Goal: Feedback & Contribution: Leave review/rating

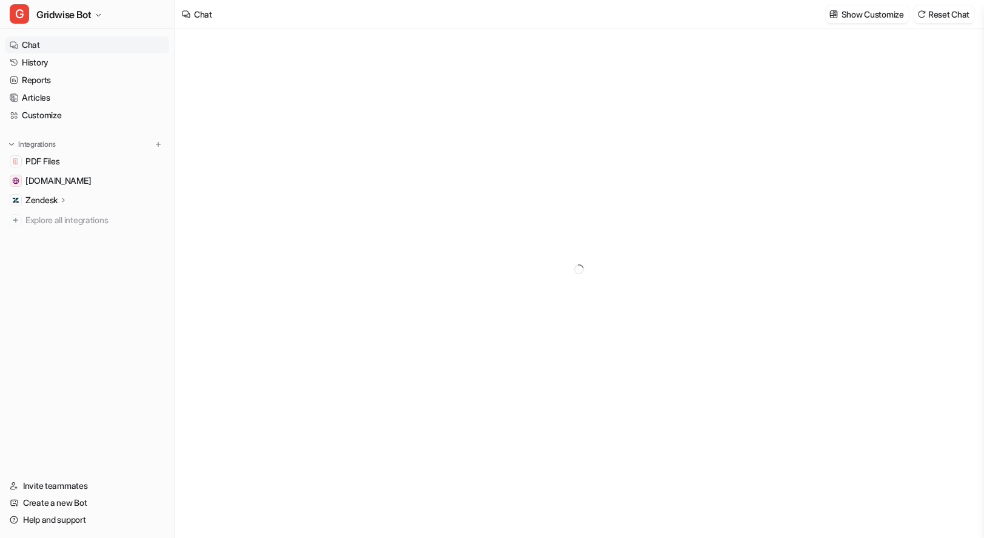
type textarea "**********"
click at [77, 64] on link "History" at bounding box center [87, 62] width 164 height 17
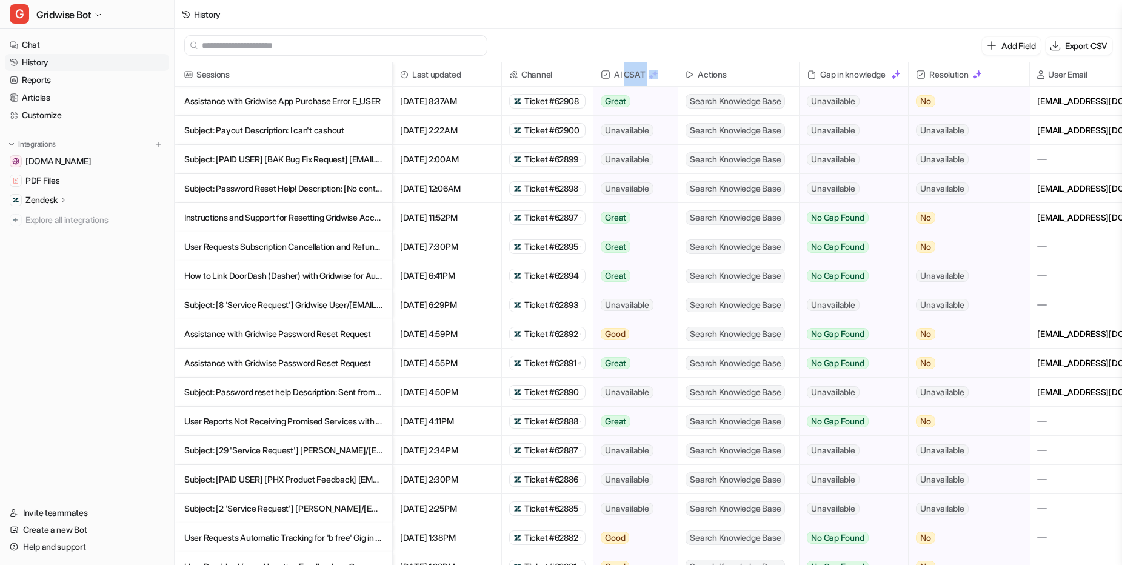
drag, startPoint x: 627, startPoint y: 73, endPoint x: 663, endPoint y: 75, distance: 36.4
click at [660, 75] on span "AI CSAT" at bounding box center [635, 74] width 75 height 24
click at [663, 75] on span "AI CSAT" at bounding box center [638, 74] width 75 height 24
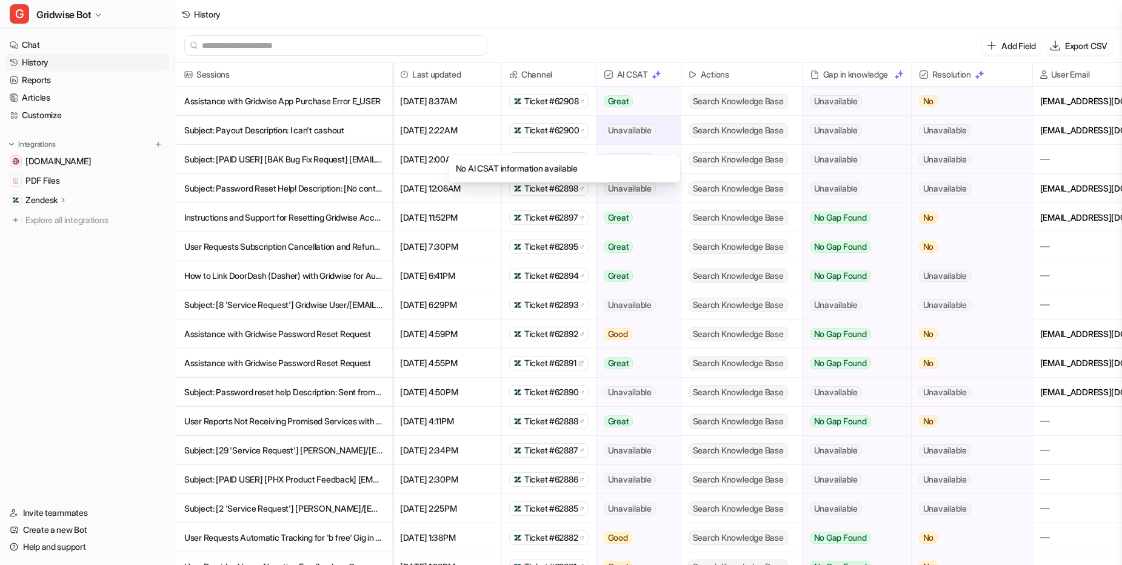
click at [646, 135] on span "Unavailable" at bounding box center [630, 130] width 52 height 12
click at [349, 132] on p "Subject: Payout Description: I can't cashout" at bounding box center [283, 130] width 198 height 29
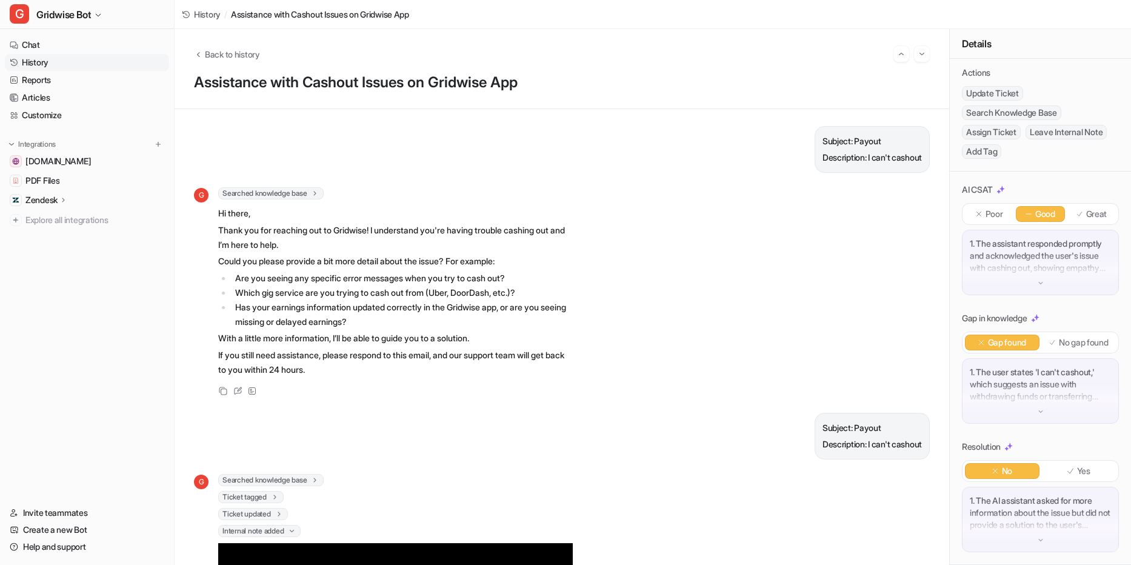
click at [983, 265] on div "1. The assistant responded promptly and acknowledged the user's issue with cash…" at bounding box center [1040, 262] width 157 height 65
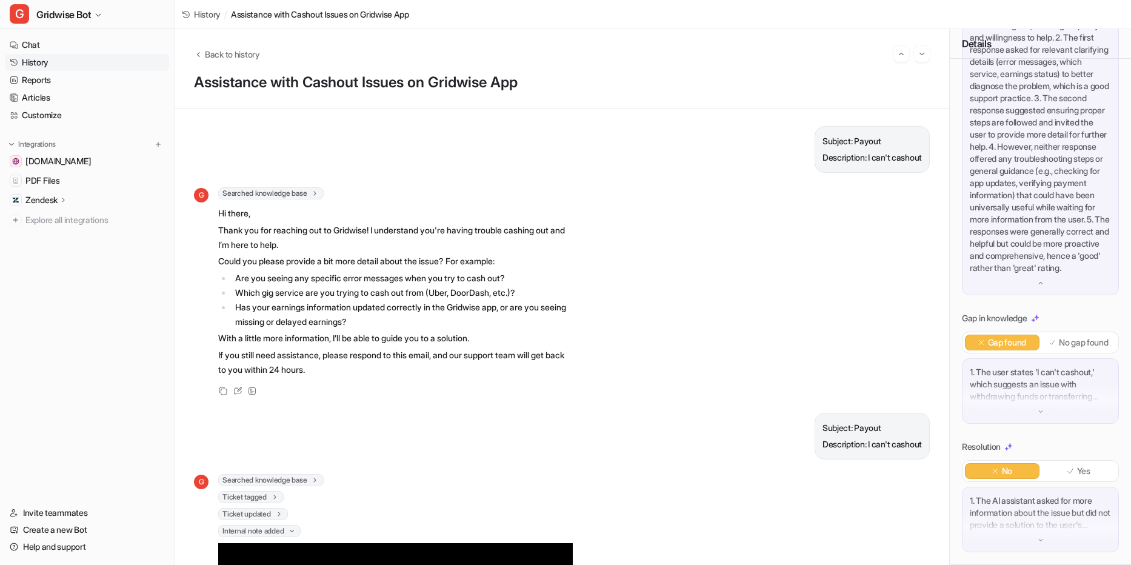
scroll to position [408, 0]
click at [983, 400] on p "1. The user states 'I can't cashout,' which suggests an issue with withdrawing …" at bounding box center [1040, 384] width 141 height 36
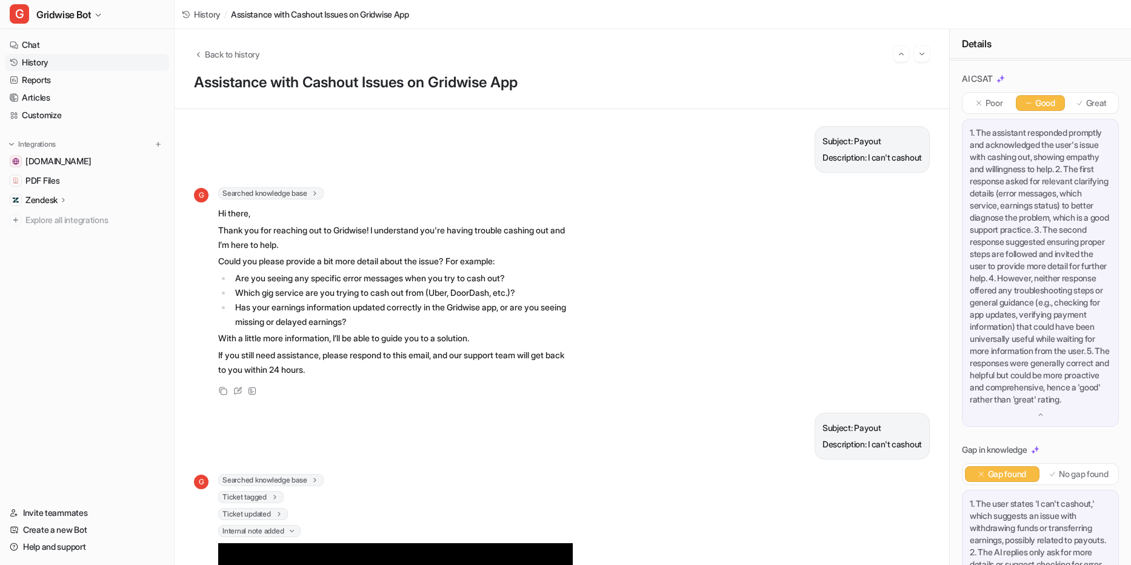
scroll to position [0, 0]
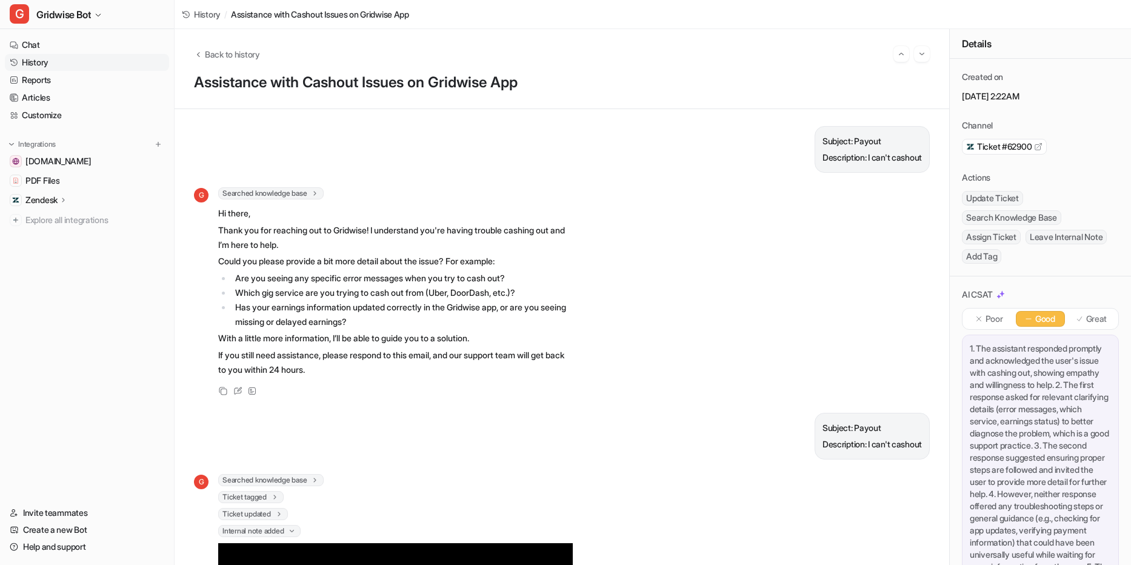
click at [983, 327] on div "Poor Good Great" at bounding box center [1040, 319] width 157 height 22
click at [983, 313] on p "Great" at bounding box center [1096, 319] width 21 height 12
click at [983, 321] on icon at bounding box center [1029, 319] width 8 height 8
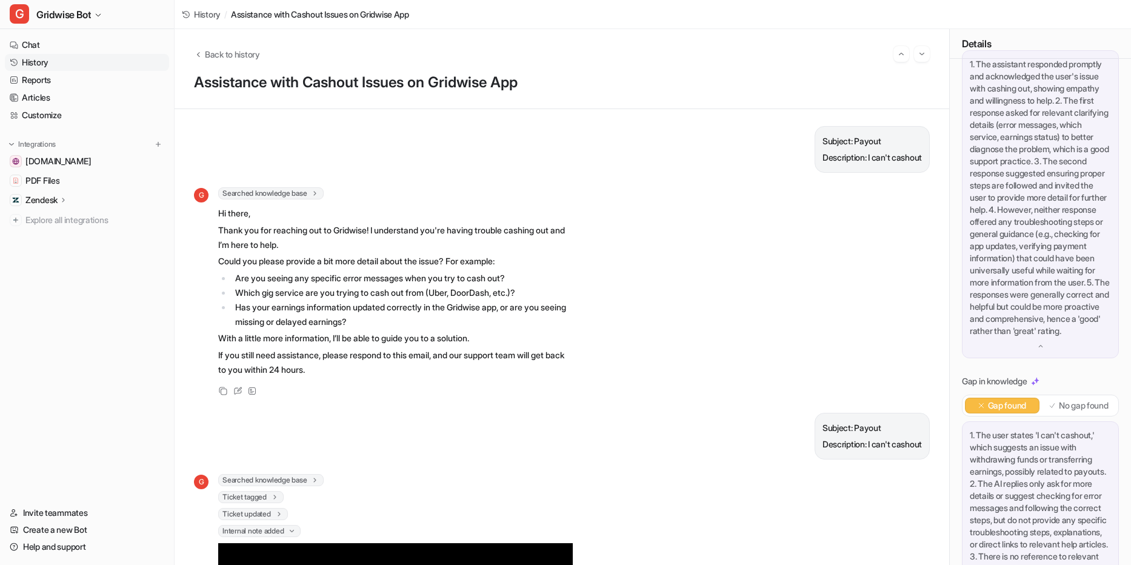
click at [983, 358] on div "1. The assistant responded promptly and acknowledged the user's issue with cash…" at bounding box center [1040, 204] width 157 height 308
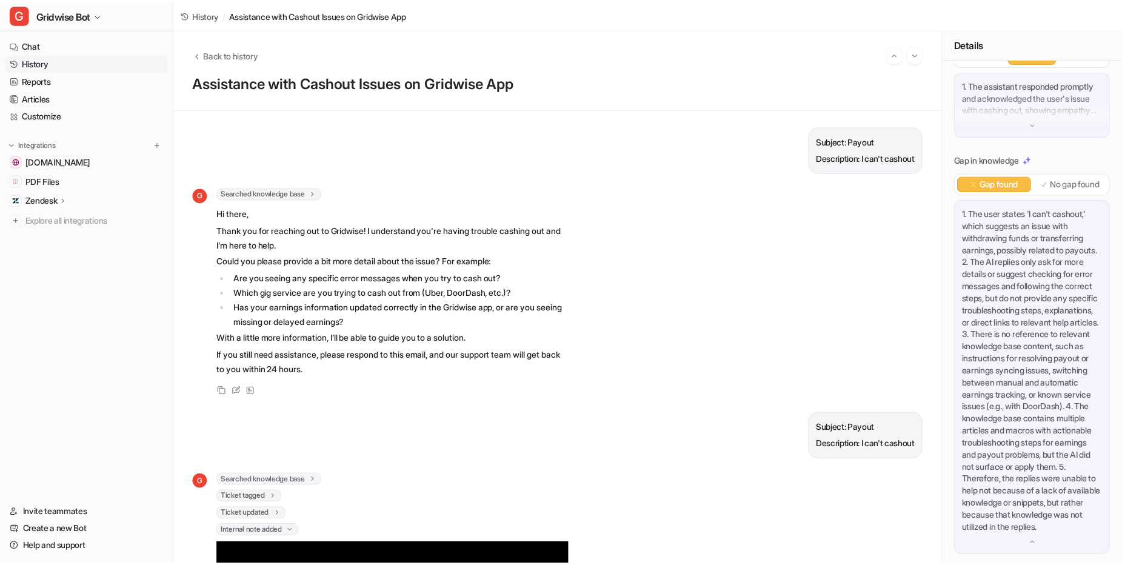
scroll to position [166, 0]
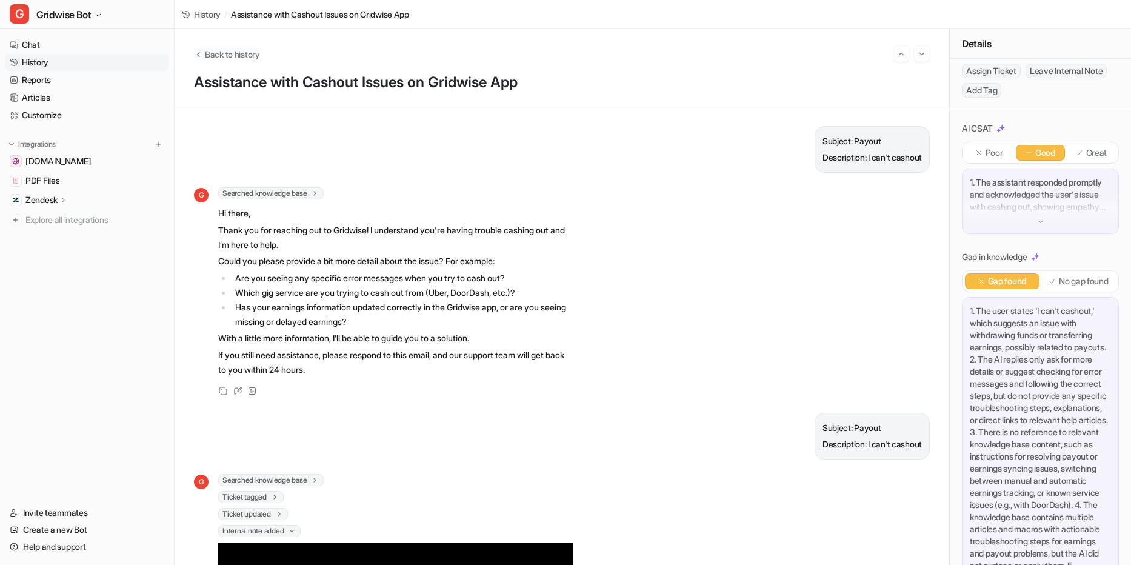
click at [254, 50] on span "Back to history" at bounding box center [232, 54] width 55 height 13
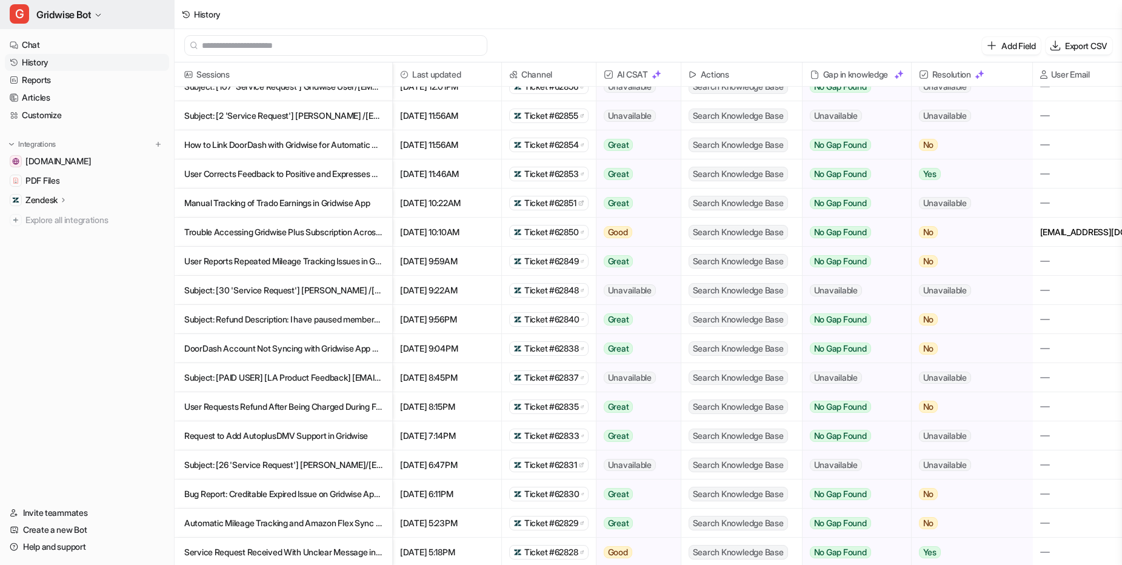
scroll to position [984, 0]
click at [56, 85] on link "Reports" at bounding box center [87, 80] width 164 height 17
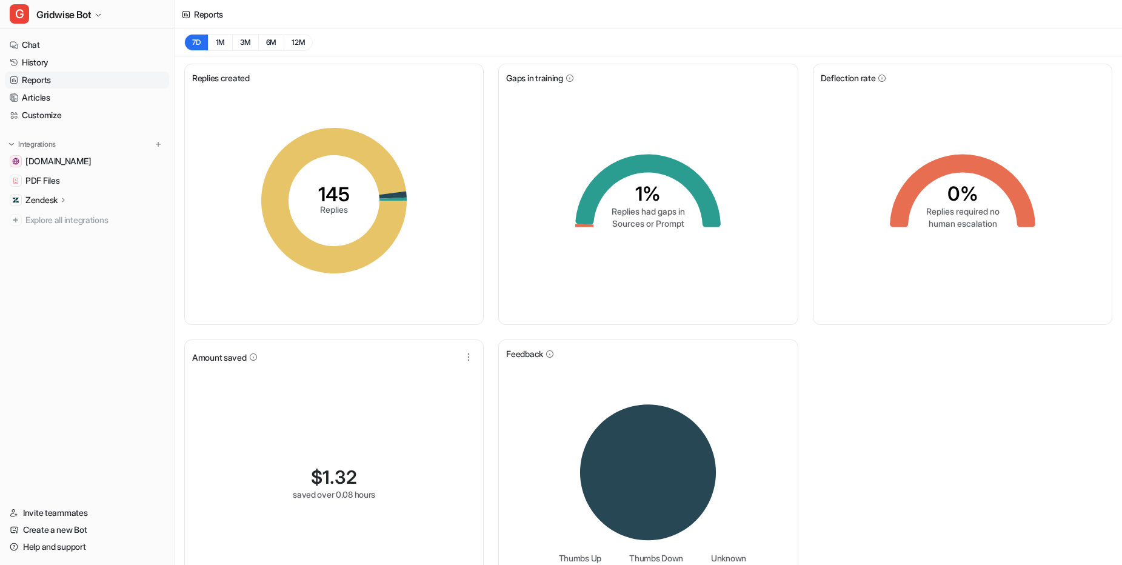
click at [922, 427] on div "Replies created 145 Replies Gaps in training 1% Replies had gaps in Sources or …" at bounding box center [649, 335] width 948 height 558
click at [105, 415] on nav "Chat History Reports Articles Customize Integrations [DOMAIN_NAME] PDF Files Ze…" at bounding box center [87, 263] width 174 height 463
click at [47, 67] on link "History" at bounding box center [87, 62] width 164 height 17
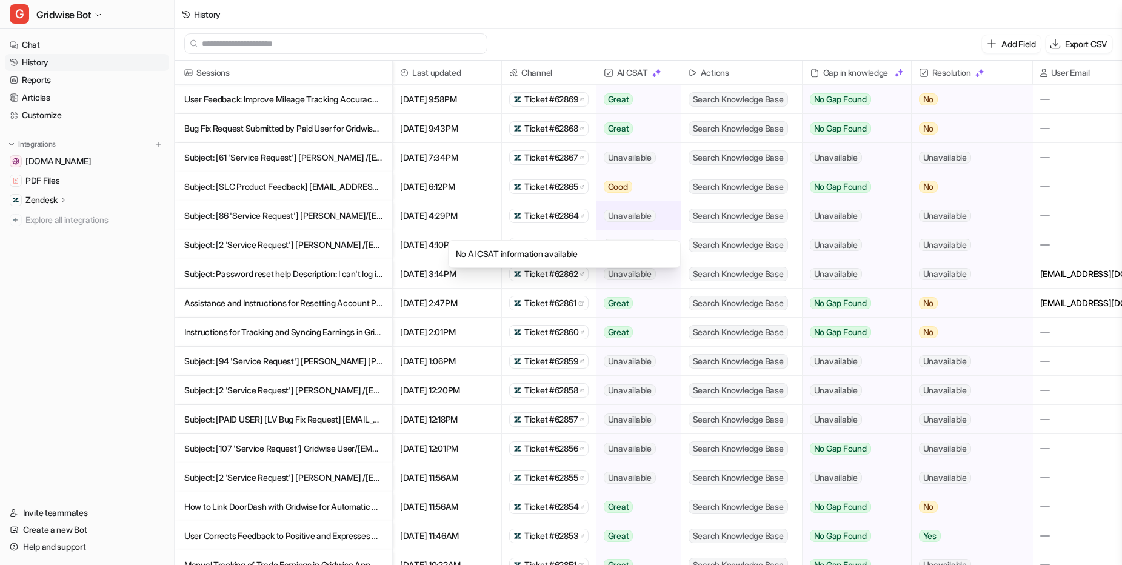
scroll to position [2, 0]
click at [714, 26] on div "History" at bounding box center [649, 14] width 948 height 29
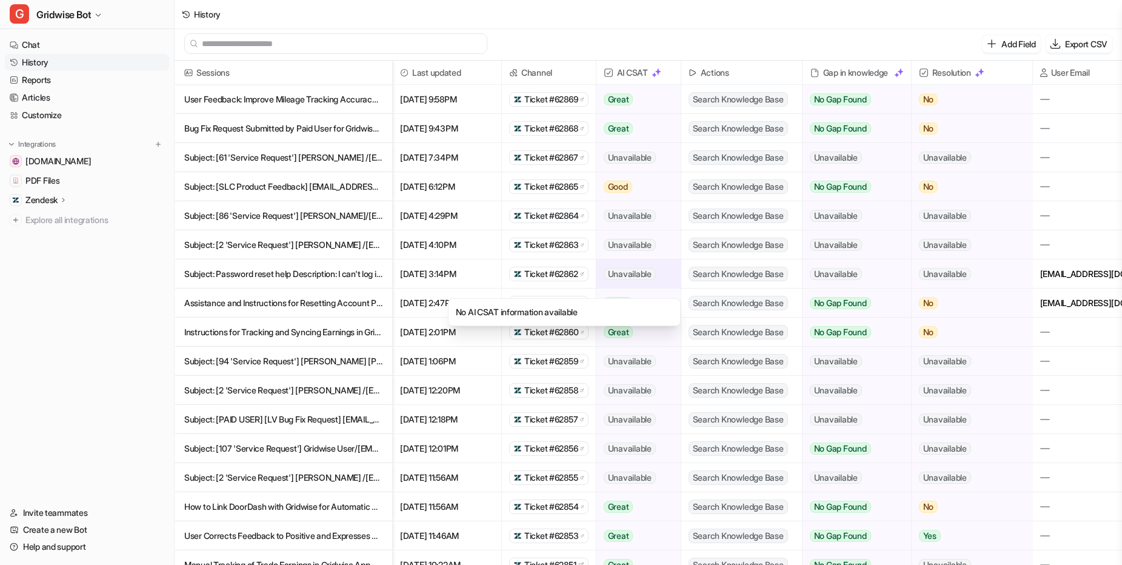
click at [655, 279] on span "Unavailable" at bounding box center [630, 274] width 52 height 12
click at [632, 270] on span "Unavailable" at bounding box center [630, 274] width 52 height 12
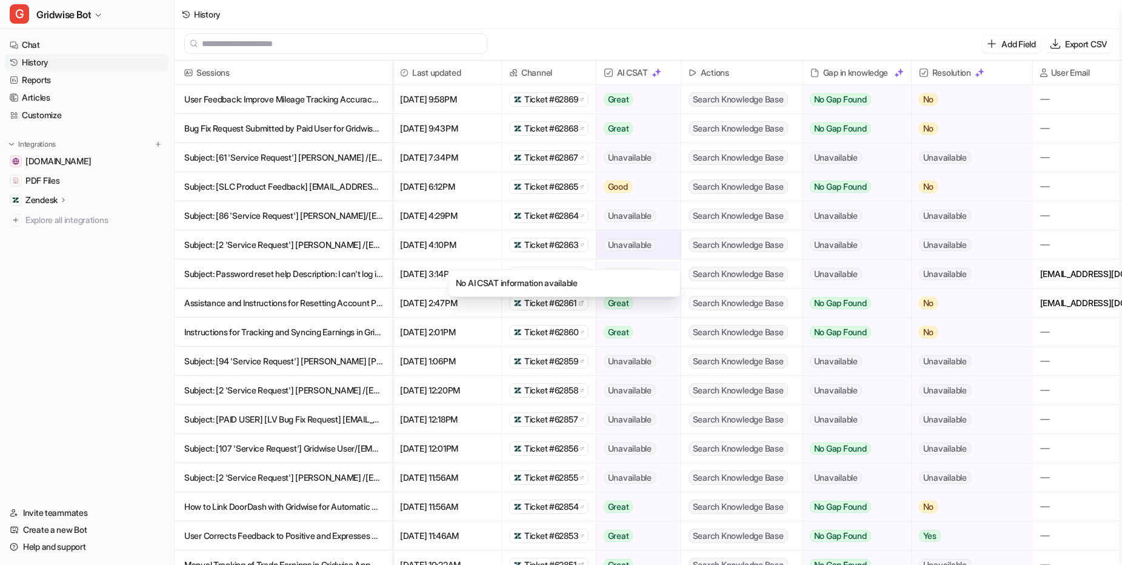
click at [655, 255] on div "Unavailable" at bounding box center [639, 244] width 84 height 28
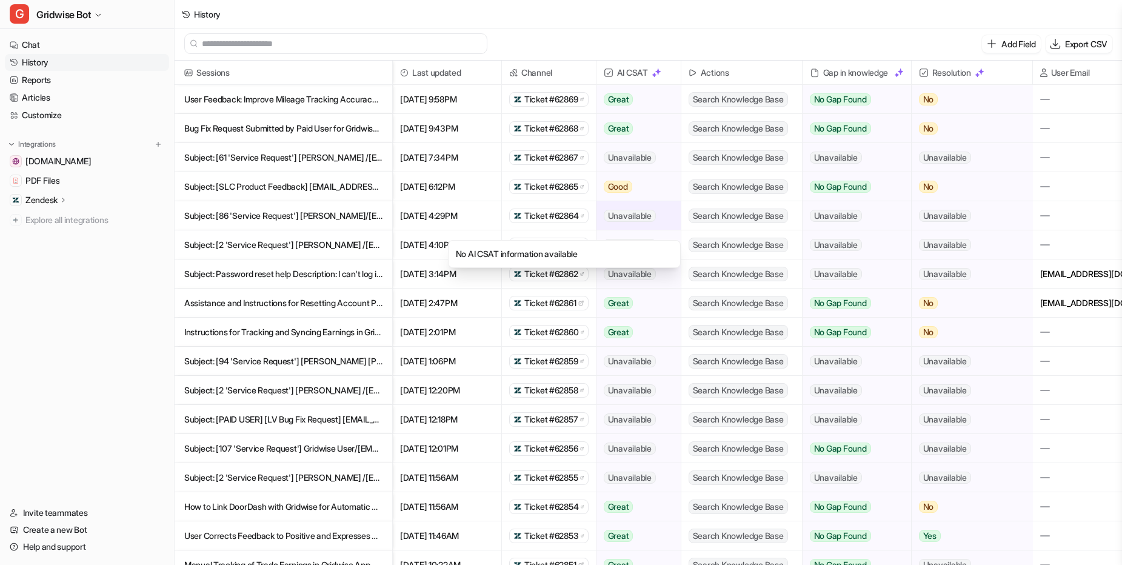
click at [655, 222] on div "Unavailable" at bounding box center [639, 215] width 84 height 28
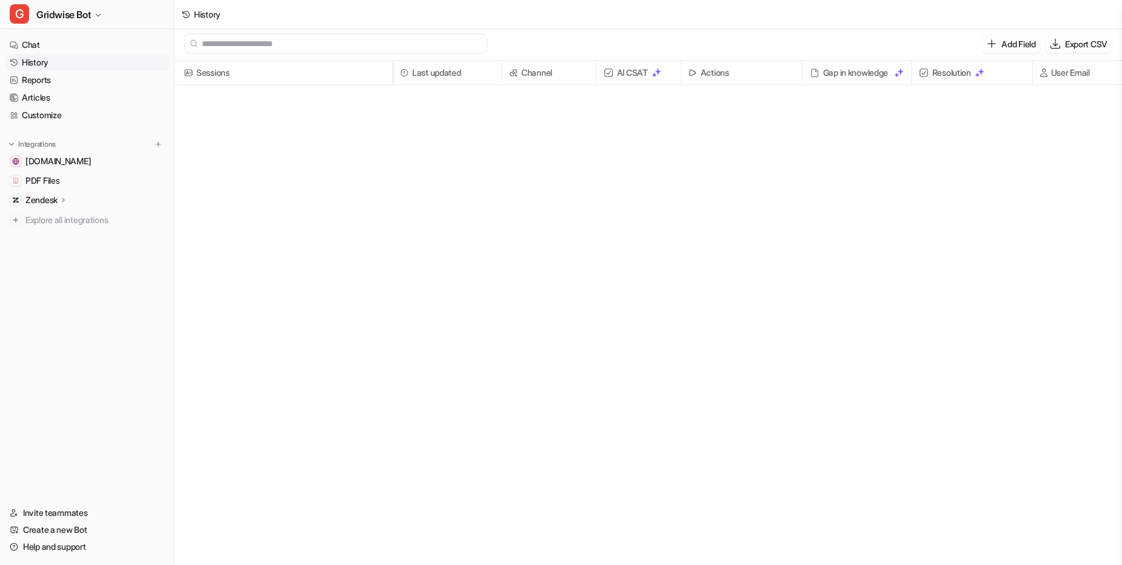
scroll to position [0, 0]
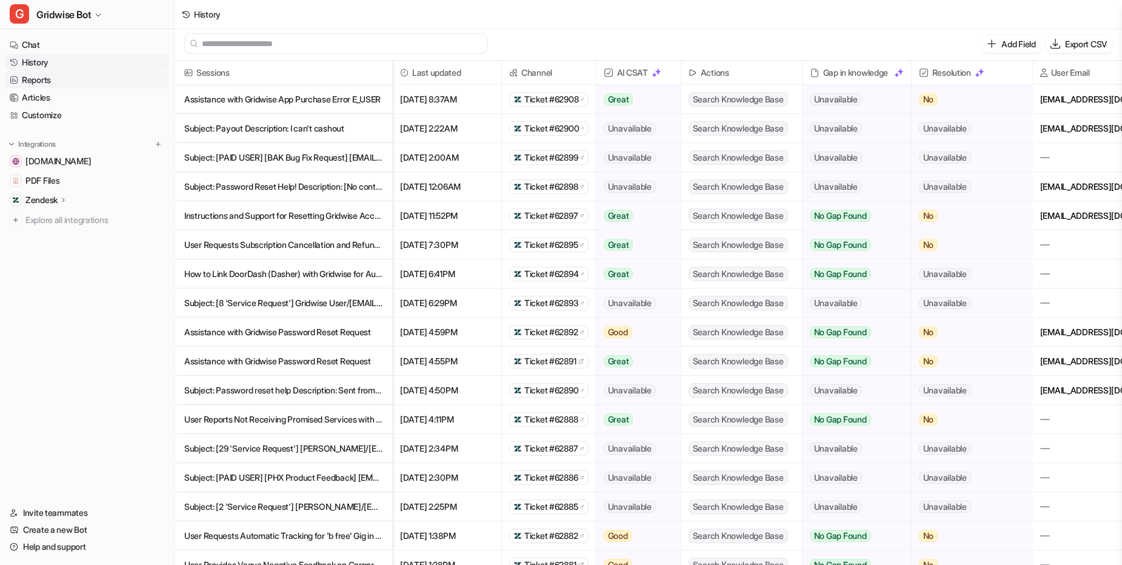
click at [46, 77] on link "Reports" at bounding box center [87, 80] width 164 height 17
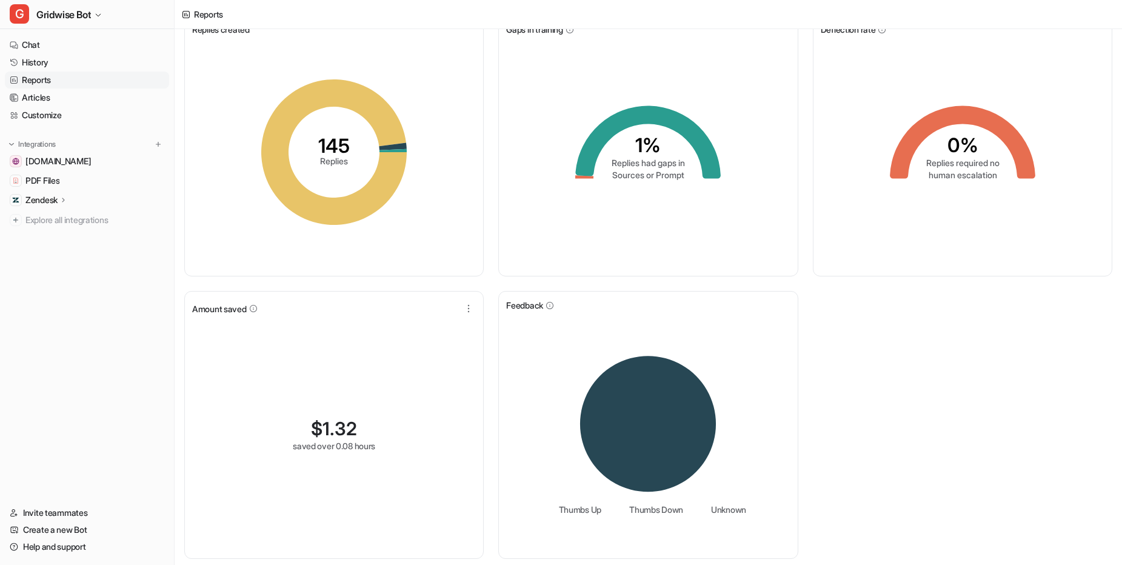
scroll to position [50, 0]
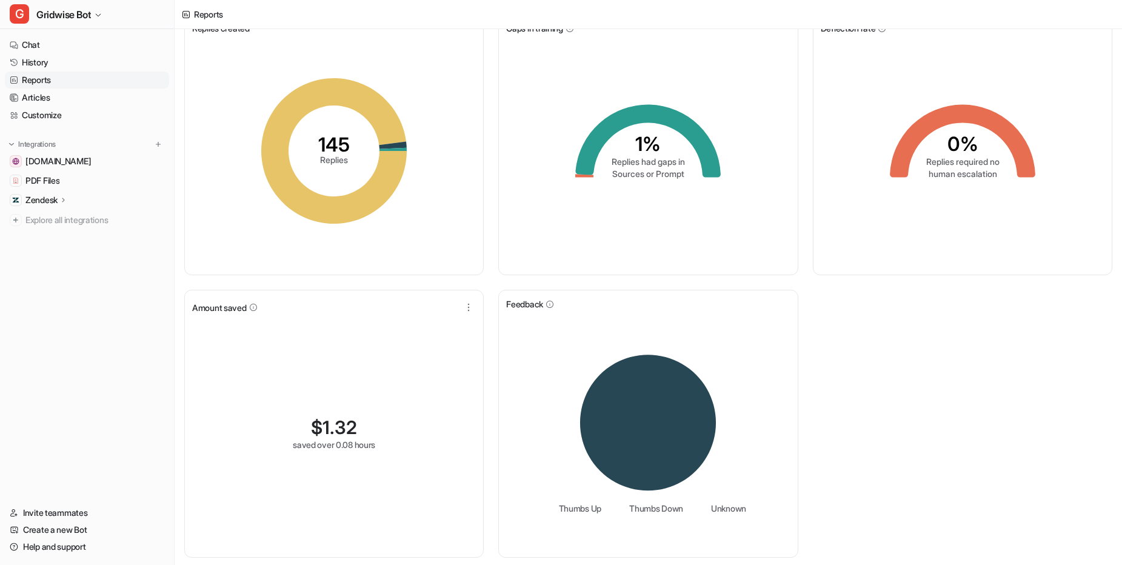
click at [924, 355] on div "Replies created 145 Replies Gaps in training 1% Replies had gaps in Sources or …" at bounding box center [649, 286] width 948 height 558
click at [776, 519] on div "Thumbs Up Thumbs Down Unknown" at bounding box center [648, 426] width 284 height 233
click at [843, 467] on div "Replies created 145 Replies Gaps in training 1% Replies had gaps in Sources or …" at bounding box center [649, 286] width 948 height 558
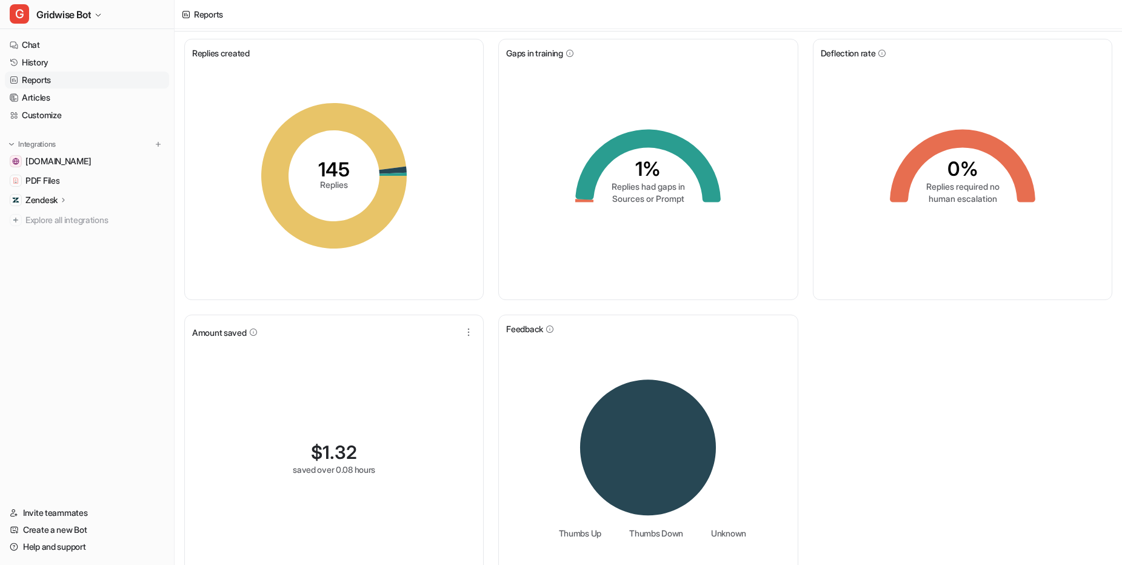
scroll to position [0, 0]
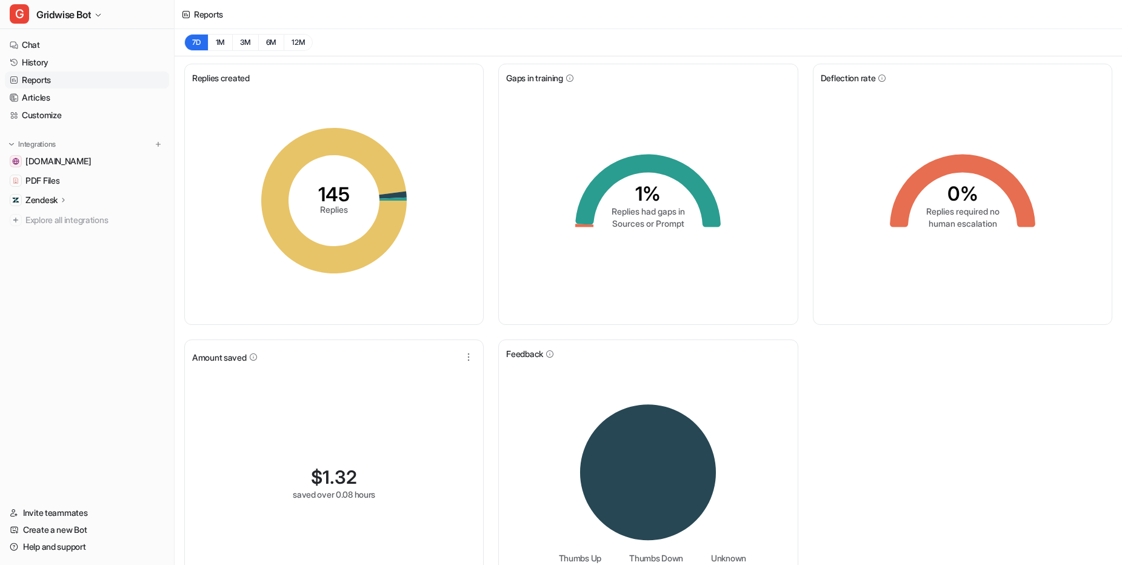
click at [947, 454] on div "Replies created 145 Replies Gaps in training 1% Replies had gaps in Sources or …" at bounding box center [649, 335] width 948 height 558
